Goal: Check status: Check status

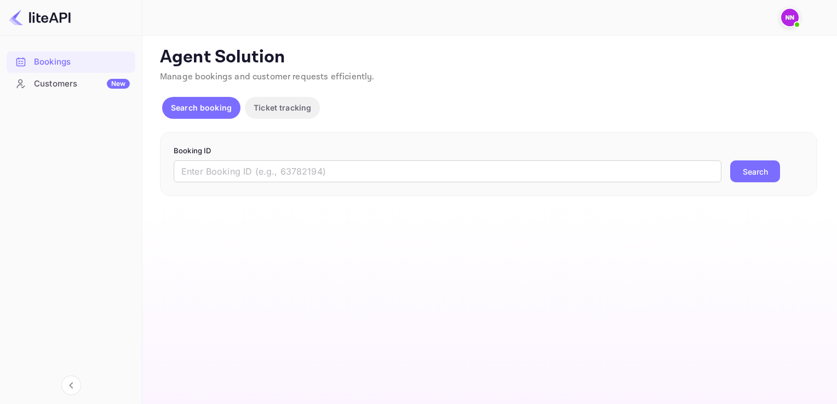
click at [790, 15] on img at bounding box center [790, 18] width 18 height 18
click at [243, 168] on div at bounding box center [418, 202] width 837 height 404
click at [259, 172] on input "text" at bounding box center [448, 172] width 548 height 22
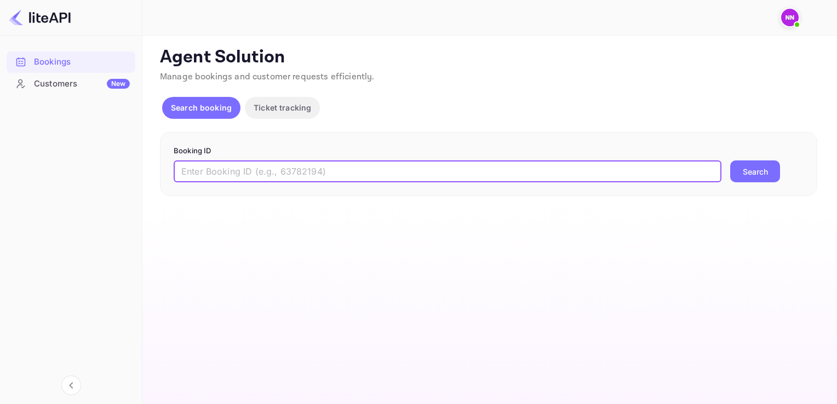
paste input "6196672"
type input "6196672"
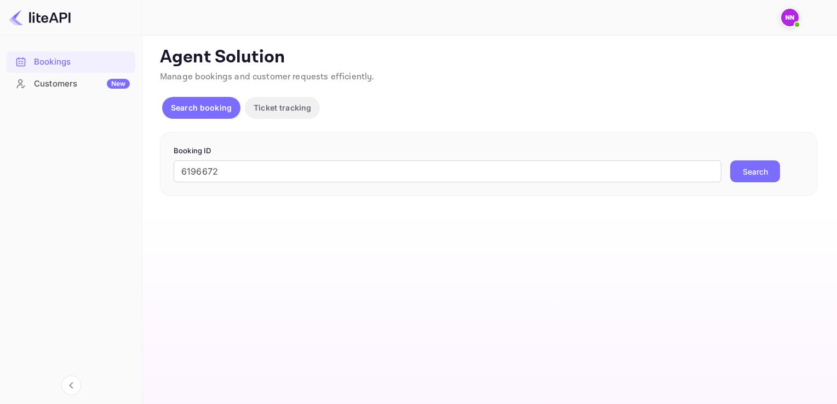
click at [772, 177] on button "Search" at bounding box center [755, 172] width 50 height 22
click at [409, 323] on main "Unsaved Changes Ticket Affiliate URL https://www.nuitee.com/ Business partner n…" at bounding box center [489, 220] width 695 height 369
click at [81, 78] on div "Customers New" at bounding box center [82, 84] width 96 height 13
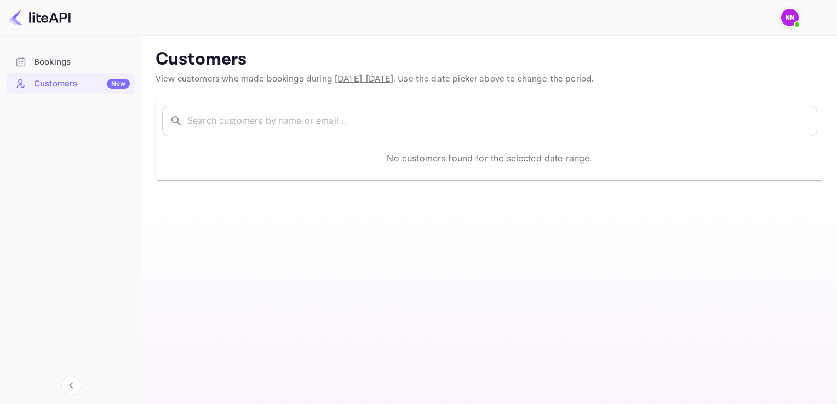
click at [41, 58] on div "Bookings" at bounding box center [82, 62] width 96 height 13
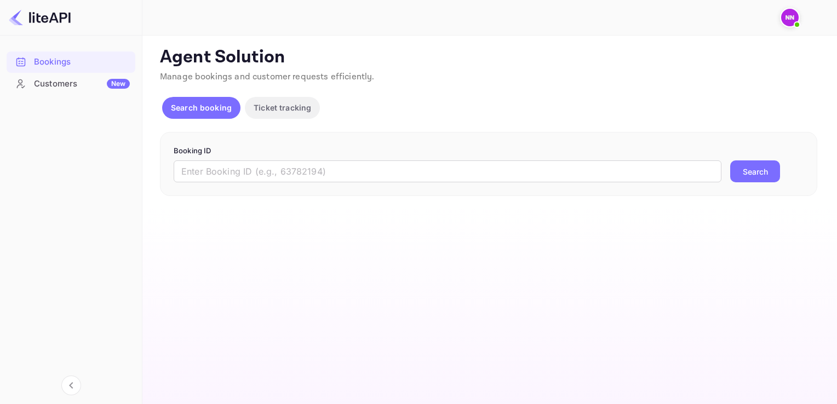
click at [283, 111] on p "Ticket tracking" at bounding box center [283, 108] width 58 height 12
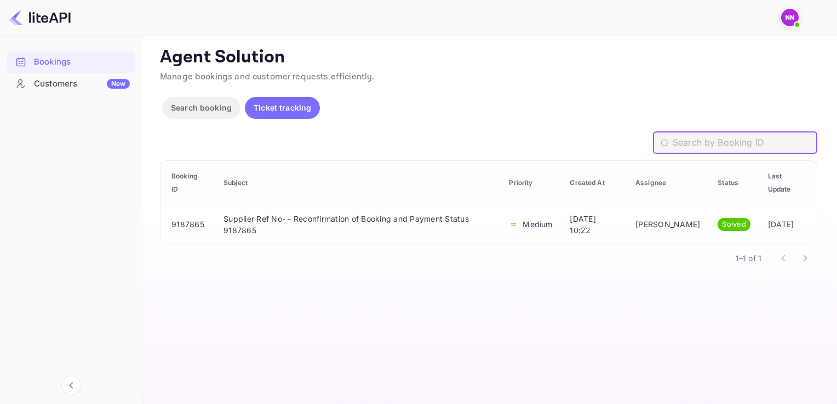
click at [705, 144] on input "text" at bounding box center [745, 143] width 145 height 22
paste input "26911969"
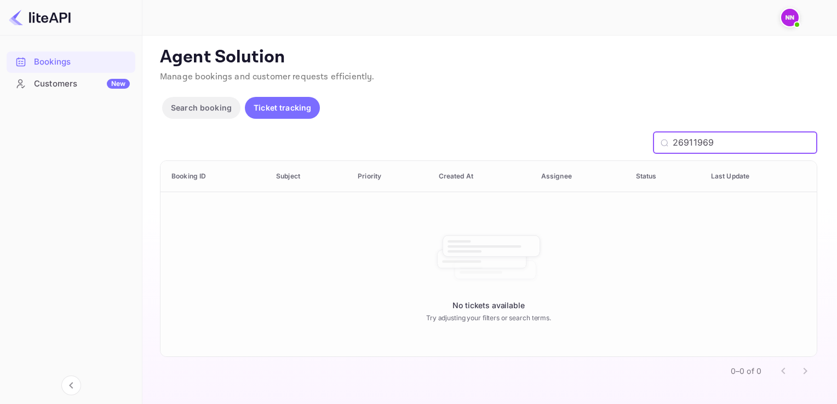
type input "26911969"
click at [195, 111] on p "Search booking" at bounding box center [201, 108] width 61 height 12
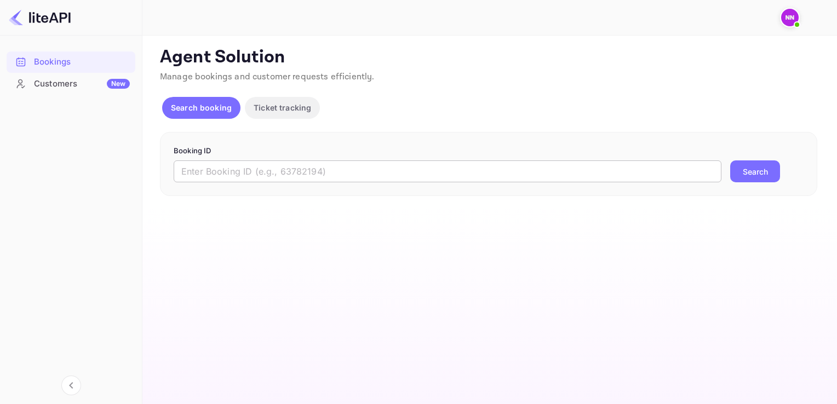
click at [238, 176] on input "text" at bounding box center [448, 172] width 548 height 22
click at [756, 168] on button "Search" at bounding box center [755, 172] width 50 height 22
click at [236, 168] on input "text" at bounding box center [448, 172] width 548 height 22
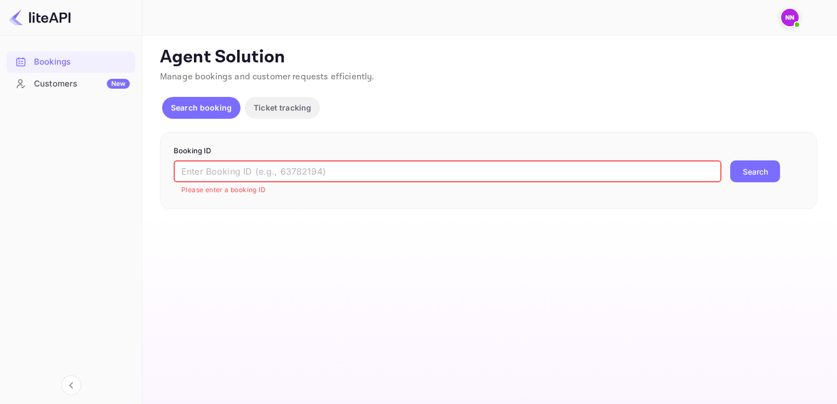
paste input "26911969"
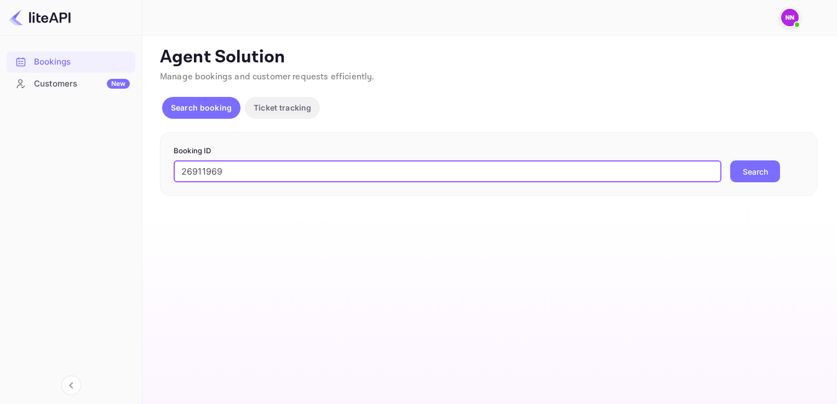
type input "26911969"
click at [756, 173] on button "Search" at bounding box center [755, 172] width 50 height 22
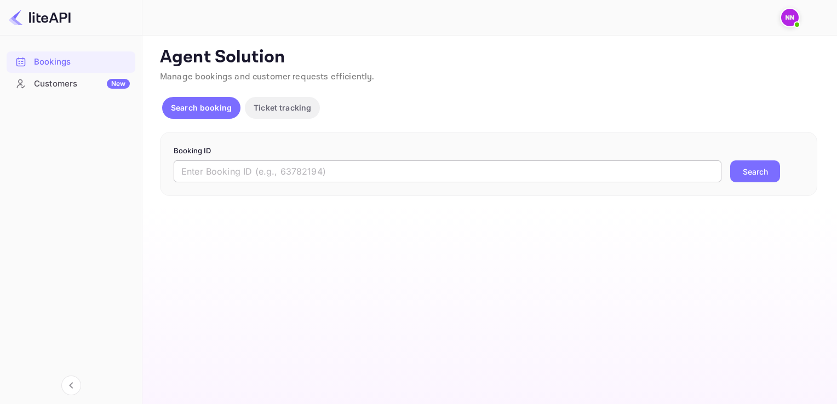
click at [226, 173] on input "text" at bounding box center [448, 172] width 548 height 22
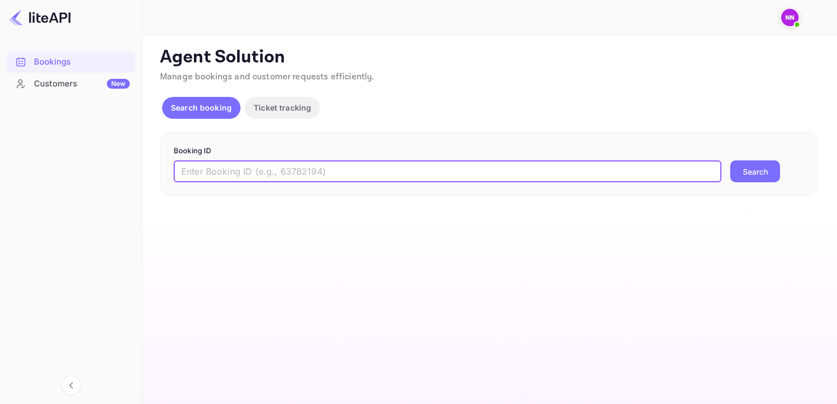
paste input "6196672"
type input "6196672"
click at [730, 161] on button "Search" at bounding box center [755, 172] width 50 height 22
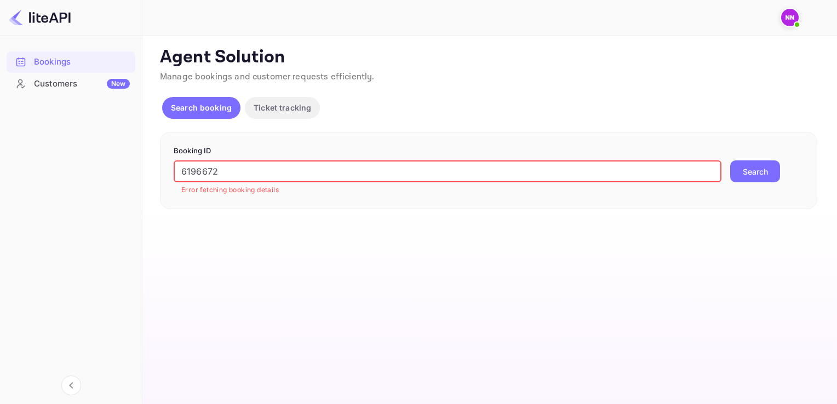
click at [789, 18] on img at bounding box center [790, 18] width 18 height 18
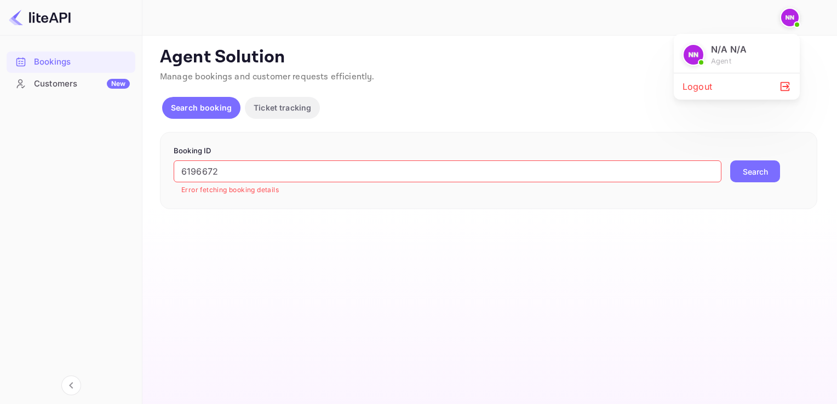
click at [53, 58] on div at bounding box center [418, 202] width 837 height 404
click at [277, 111] on p "Ticket tracking" at bounding box center [283, 108] width 58 height 12
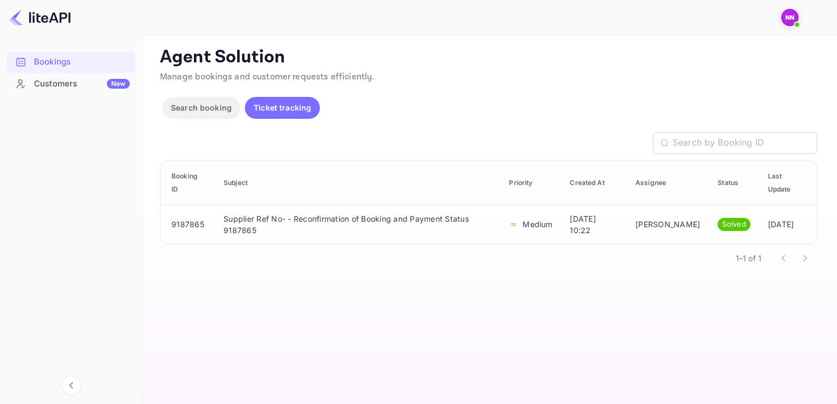
click at [199, 111] on p "Search booking" at bounding box center [201, 108] width 61 height 12
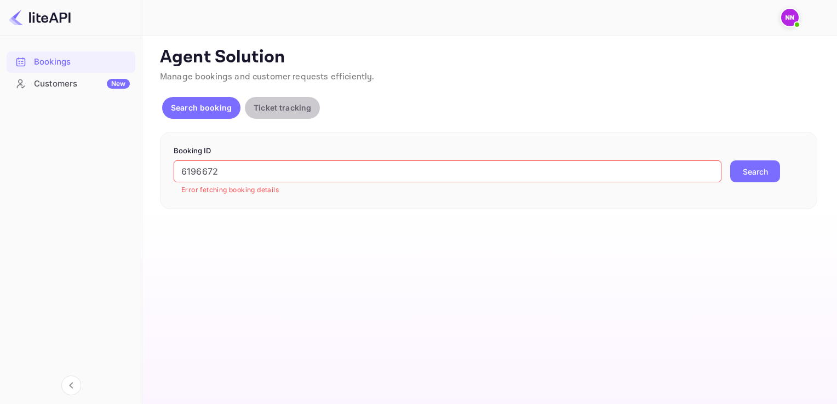
click at [278, 110] on p "Ticket tracking" at bounding box center [283, 108] width 58 height 12
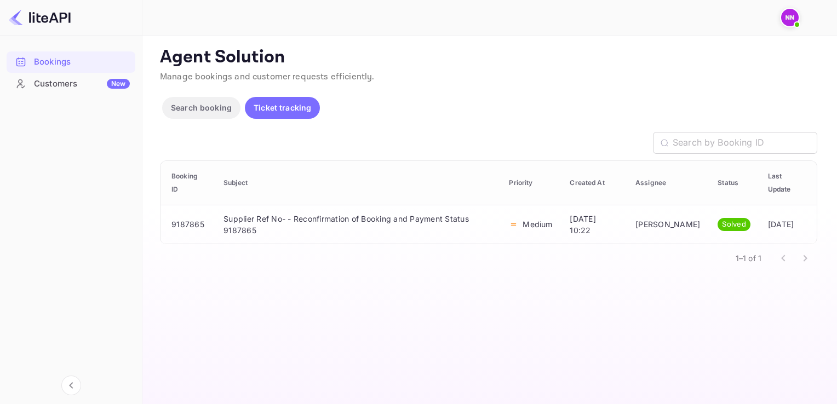
click at [198, 104] on p "Search booking" at bounding box center [201, 108] width 61 height 12
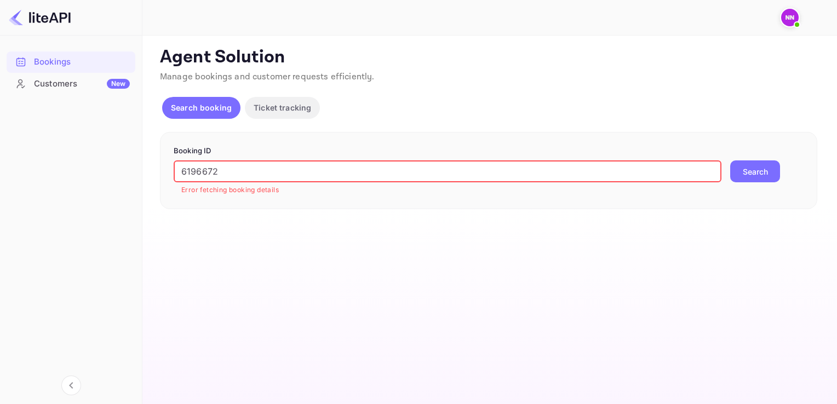
click at [222, 167] on input "6196672" at bounding box center [448, 172] width 548 height 22
click at [755, 172] on button "Search" at bounding box center [755, 172] width 50 height 22
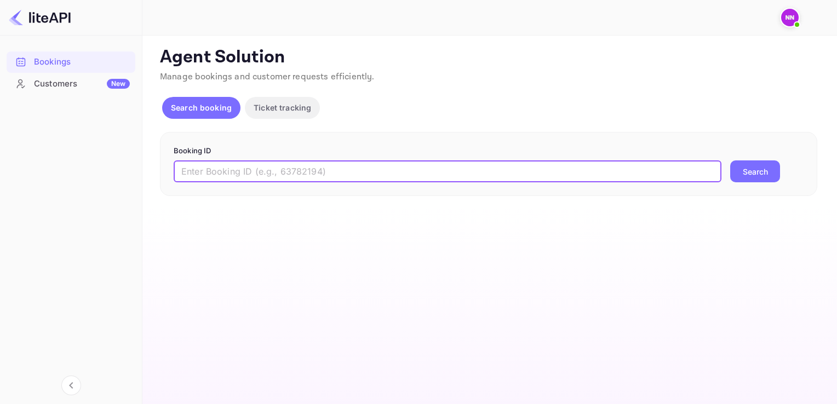
click at [263, 166] on input "text" at bounding box center [448, 172] width 548 height 22
paste input "26911969"
type input "26911969"
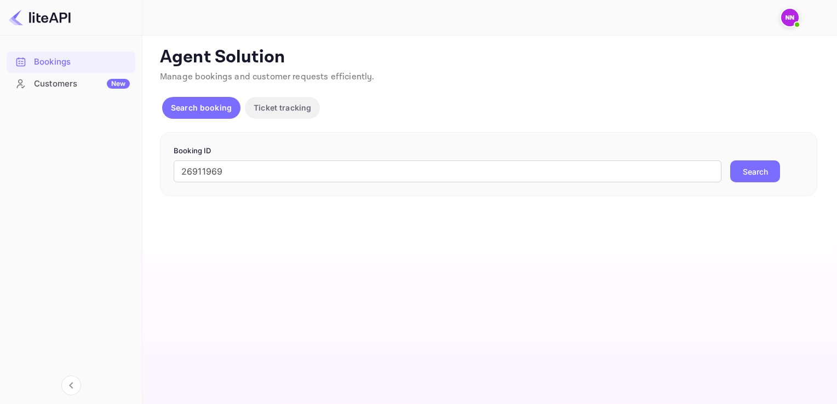
drag, startPoint x: 739, startPoint y: 176, endPoint x: 744, endPoint y: 181, distance: 7.4
click at [739, 176] on button "Search" at bounding box center [755, 172] width 50 height 22
click at [292, 172] on input "text" at bounding box center [448, 172] width 548 height 22
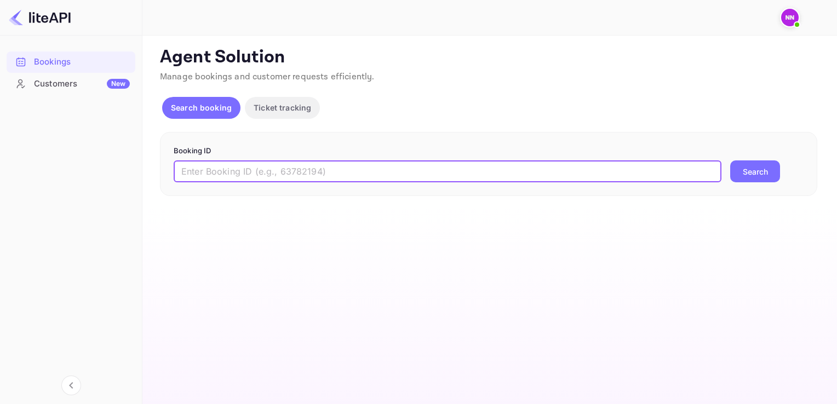
paste input "26911969"
type input "26911969"
click at [747, 176] on button "Search" at bounding box center [755, 172] width 50 height 22
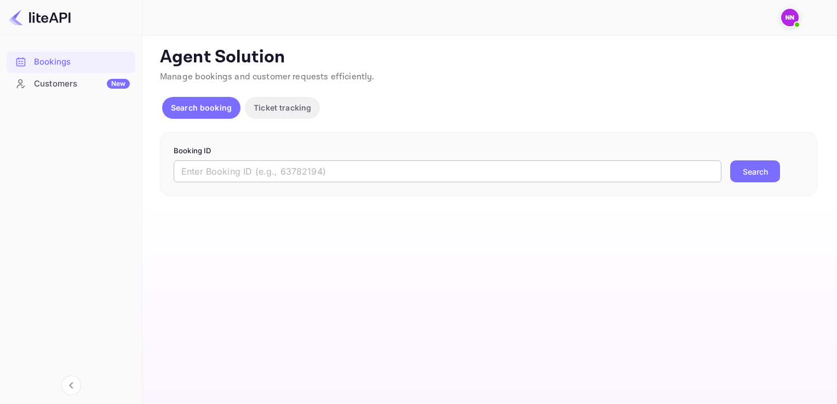
click at [248, 176] on input "text" at bounding box center [448, 172] width 548 height 22
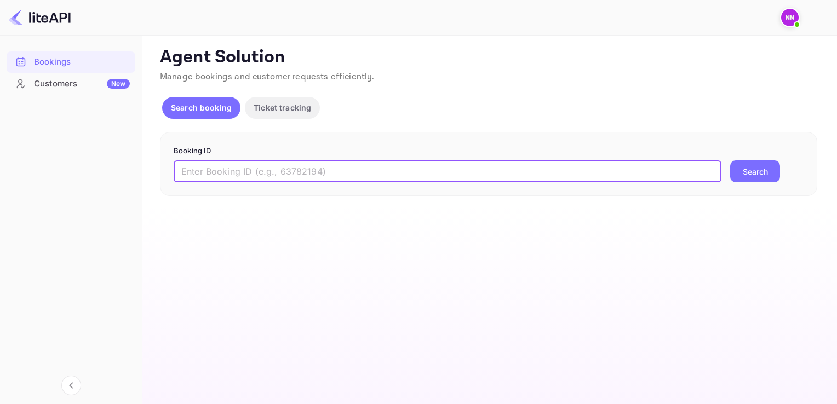
paste input "55076320"
type input "55076320"
click at [730, 161] on button "Search" at bounding box center [755, 172] width 50 height 22
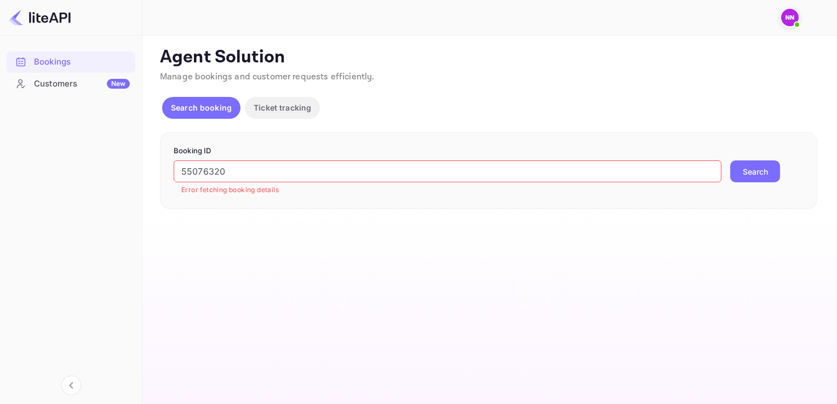
click at [750, 184] on div "55076320 ​ Error fetching booking details Search" at bounding box center [489, 178] width 630 height 35
click at [755, 168] on button "Search" at bounding box center [755, 172] width 50 height 22
click at [81, 82] on div "Customers New" at bounding box center [82, 84] width 96 height 13
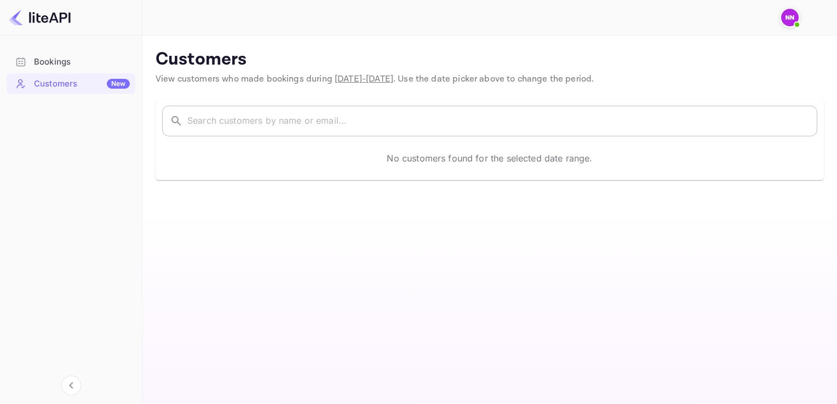
click at [238, 123] on input "text" at bounding box center [502, 121] width 630 height 31
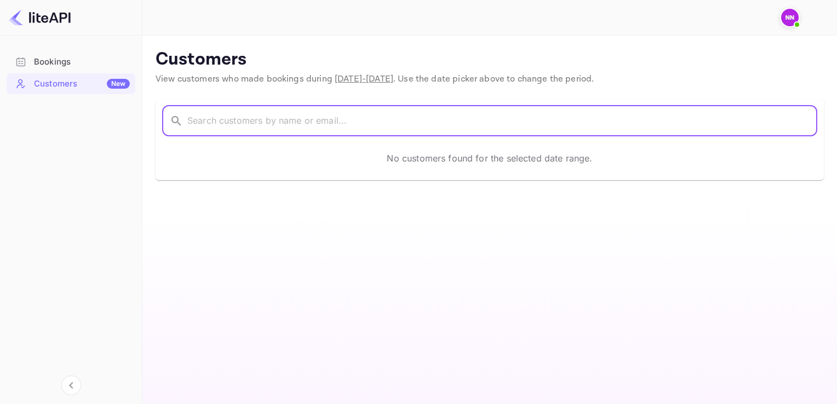
paste input "55076320"
click at [275, 111] on input "55076320" at bounding box center [487, 121] width 601 height 31
click at [272, 120] on input "55076320" at bounding box center [487, 121] width 601 height 31
click at [278, 123] on input "55076320" at bounding box center [487, 121] width 601 height 31
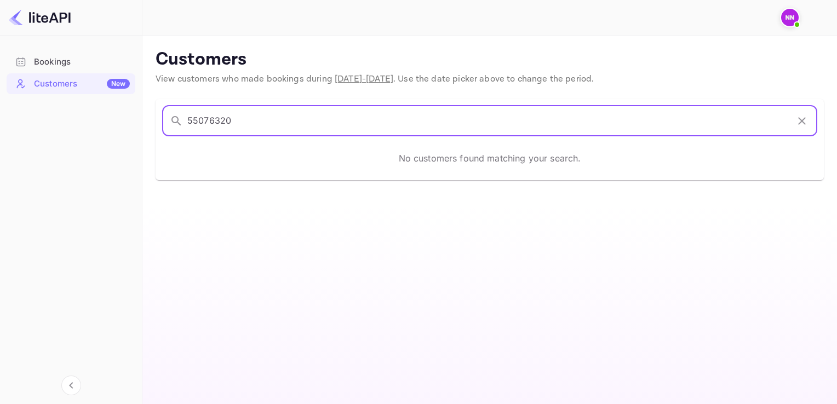
click at [278, 123] on input "55076320" at bounding box center [487, 121] width 601 height 31
paste input "XEZMWK"
type input "XEZMWK"
click at [65, 64] on div "Bookings" at bounding box center [82, 62] width 96 height 13
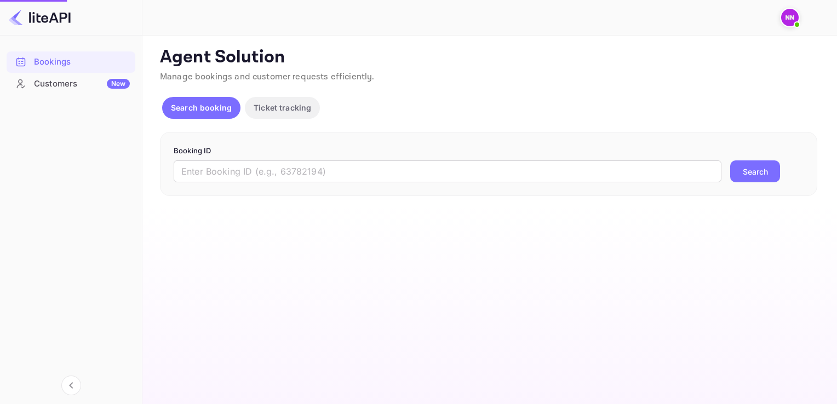
click at [237, 117] on div "Search booking Ticket tracking" at bounding box center [243, 108] width 162 height 22
click at [239, 172] on input "text" at bounding box center [448, 172] width 548 height 22
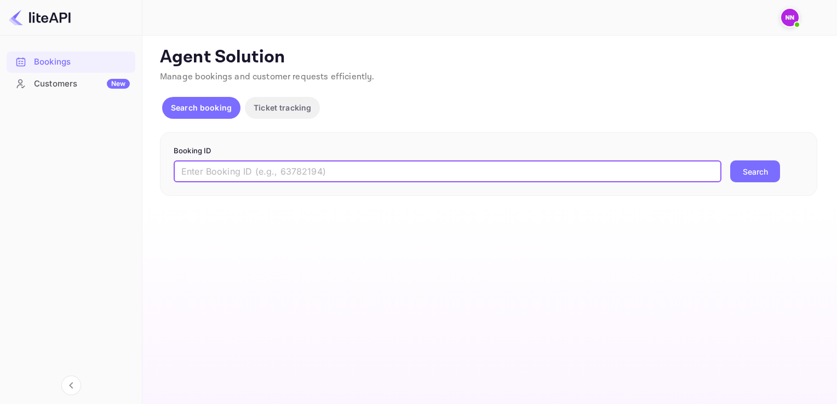
paste input "XEZMWK"
type input "XEZMWK"
click at [730, 161] on button "Search" at bounding box center [755, 172] width 50 height 22
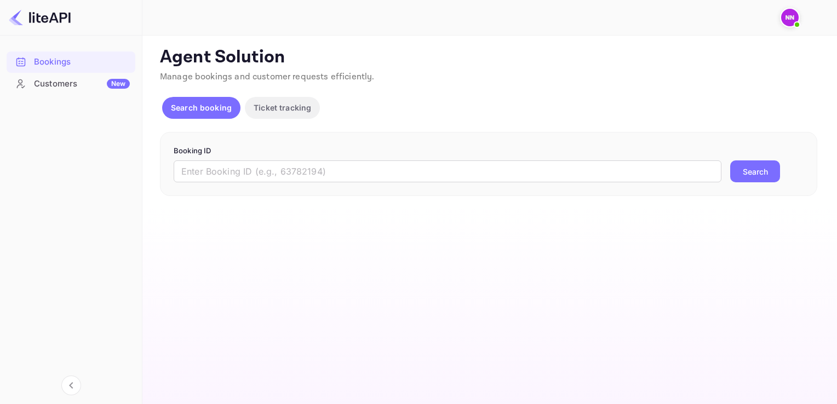
click at [48, 62] on div "Bookings" at bounding box center [82, 62] width 96 height 13
click at [224, 178] on input "text" at bounding box center [448, 172] width 548 height 22
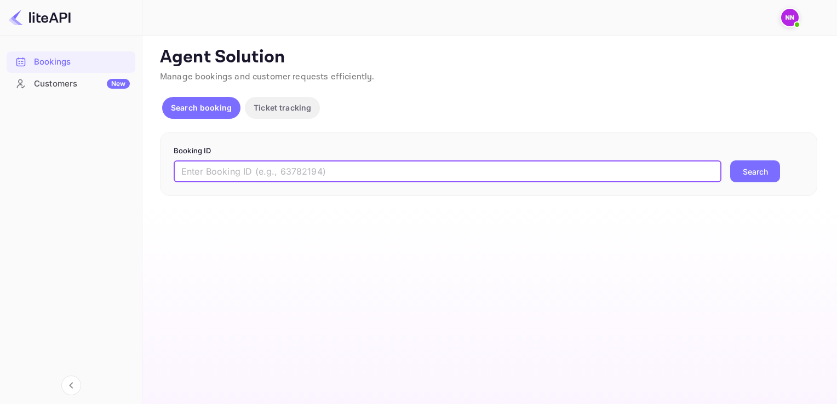
paste input "XEZMWK"
click at [730, 161] on button "Search" at bounding box center [755, 172] width 50 height 22
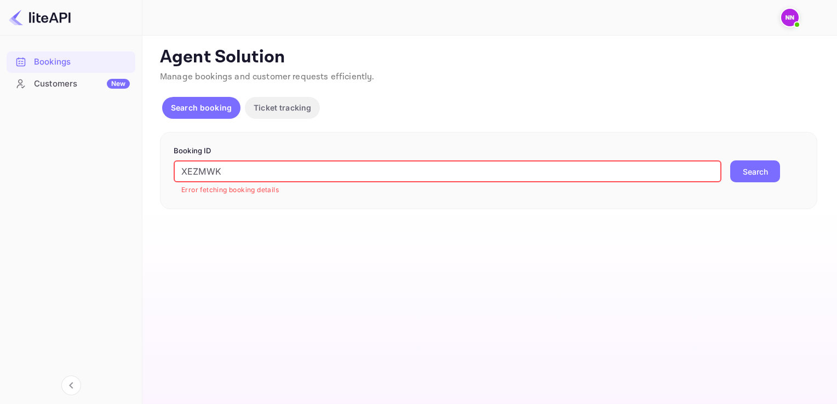
click at [289, 176] on input "XEZMWK" at bounding box center [448, 172] width 548 height 22
paste input "EfLDRjoLG"
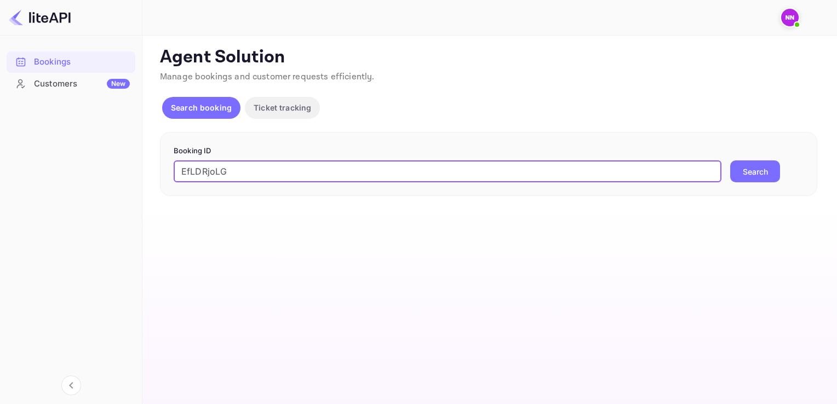
click at [730, 161] on button "Search" at bounding box center [755, 172] width 50 height 22
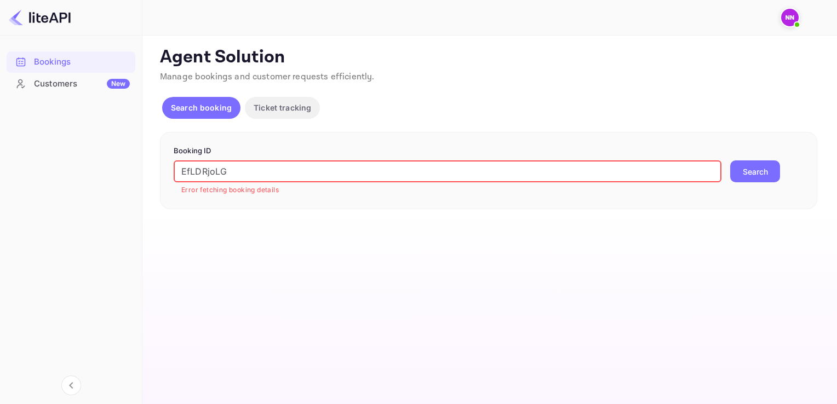
click at [259, 163] on input "EfLDRjoLG" at bounding box center [448, 172] width 548 height 22
paste input "55076320"
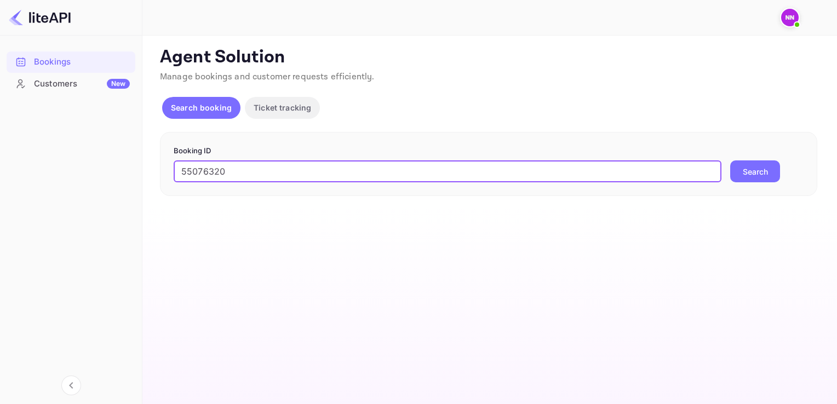
type input "55076320"
click at [730, 161] on button "Search" at bounding box center [755, 172] width 50 height 22
